Goal: Check status: Check status

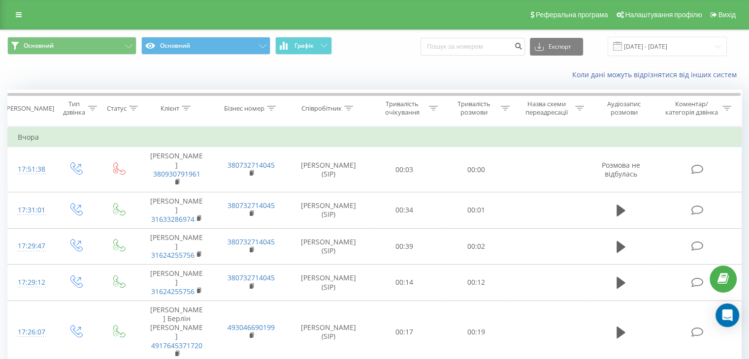
click at [622, 45] on span at bounding box center [617, 46] width 9 height 9
click at [647, 44] on input "[DATE] - [DATE]" at bounding box center [667, 46] width 119 height 19
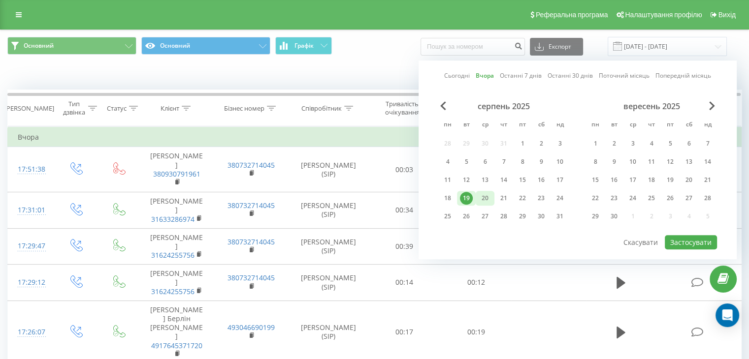
click at [486, 197] on div "20" at bounding box center [485, 198] width 13 height 13
click at [695, 237] on button "Застосувати" at bounding box center [691, 242] width 52 height 14
type input "[DATE] - [DATE]"
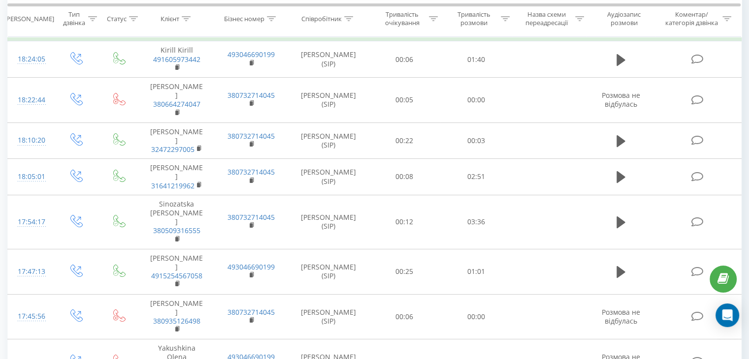
scroll to position [8, 0]
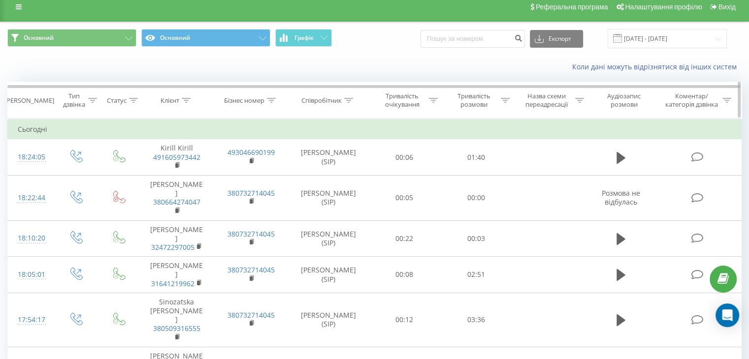
click at [501, 101] on icon at bounding box center [505, 100] width 9 height 5
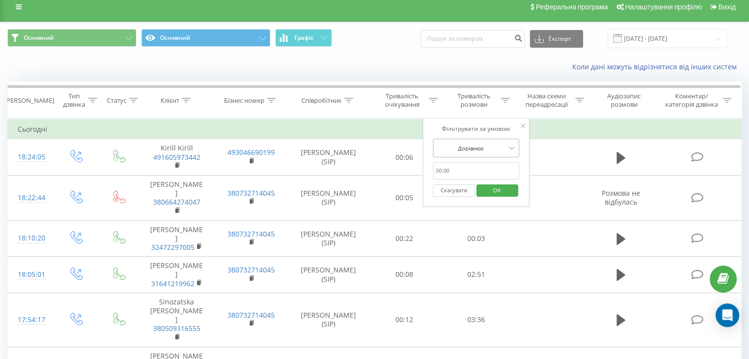
click at [488, 146] on div at bounding box center [471, 148] width 70 height 9
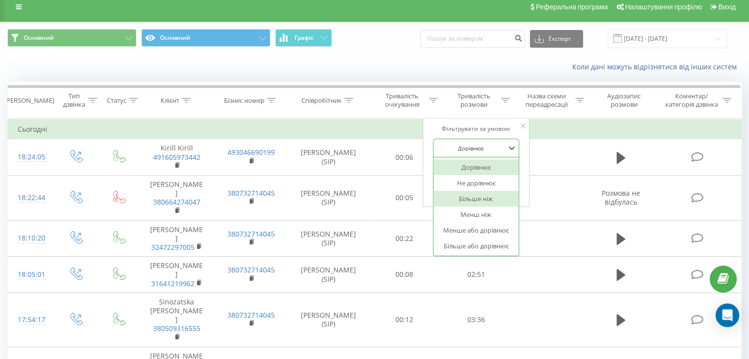
click at [496, 202] on div "Більше ніж" at bounding box center [476, 199] width 86 height 16
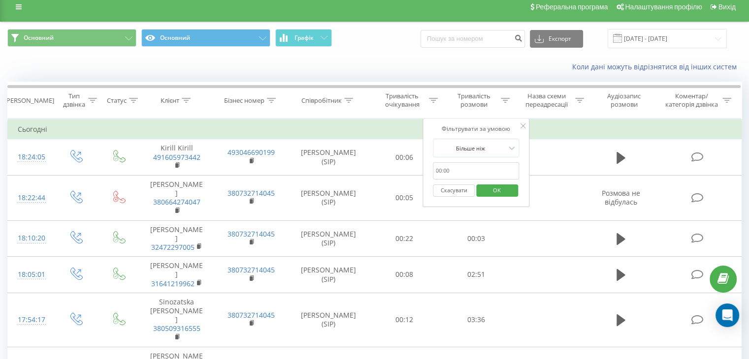
click at [469, 162] on input "text" at bounding box center [476, 170] width 87 height 17
type input "01:00"
click at [497, 187] on span "OK" at bounding box center [497, 190] width 28 height 15
